Goal: Navigation & Orientation: Find specific page/section

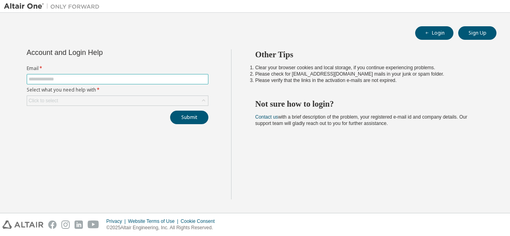
click at [133, 76] on input "text" at bounding box center [118, 79] width 178 height 6
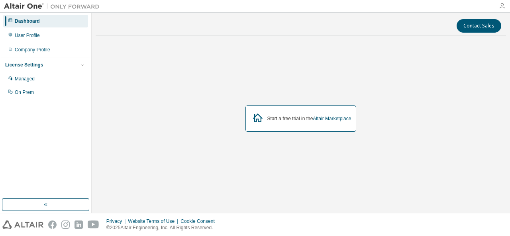
click at [500, 6] on icon "button" at bounding box center [502, 6] width 6 height 6
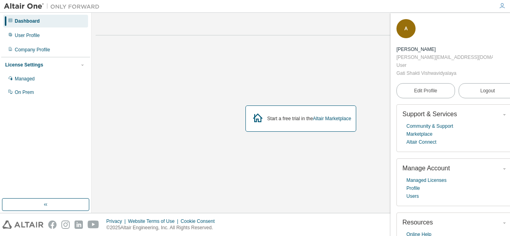
scroll to position [14, 0]
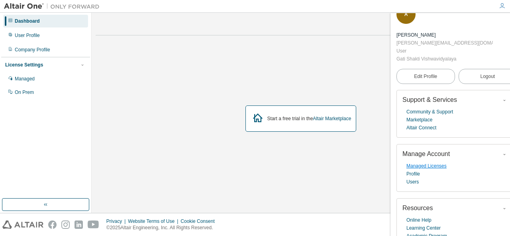
click at [434, 162] on link "Managed Licenses" at bounding box center [426, 166] width 40 height 8
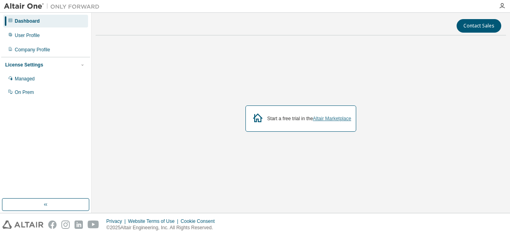
click at [325, 117] on link "Altair Marketplace" at bounding box center [332, 119] width 38 height 6
